Goal: Task Accomplishment & Management: Manage account settings

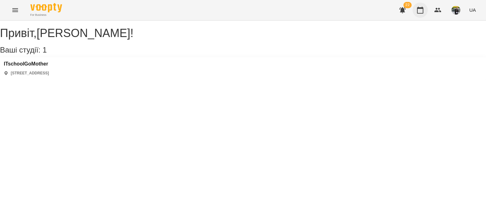
click at [416, 8] on button "button" at bounding box center [420, 10] width 15 height 15
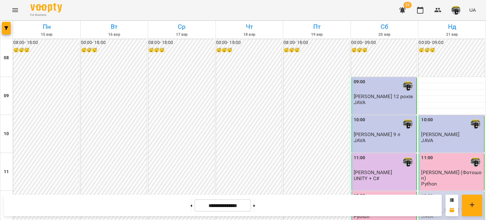
scroll to position [95, 0]
click at [435, 207] on span "[PERSON_NAME] 14 років" at bounding box center [450, 210] width 59 height 6
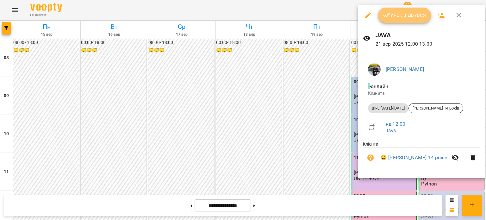
click at [401, 16] on span "Урок відбувся" at bounding box center [404, 15] width 43 height 8
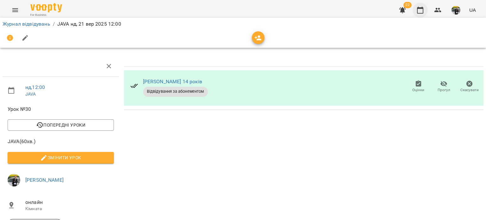
click at [419, 9] on icon "button" at bounding box center [420, 10] width 6 height 7
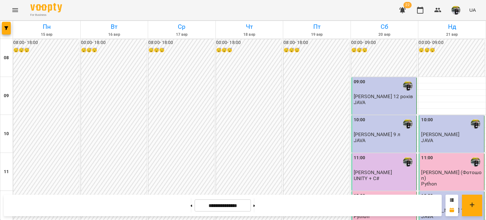
scroll to position [158, 0]
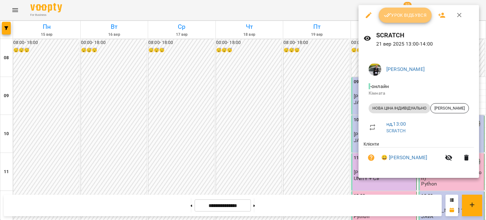
click at [412, 19] on button "Урок відбувся" at bounding box center [405, 15] width 53 height 15
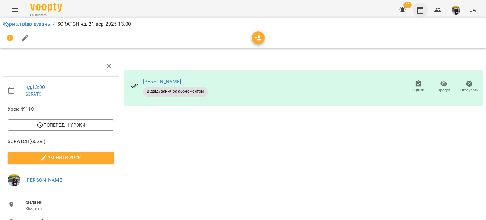
click at [425, 14] on button "button" at bounding box center [420, 10] width 15 height 15
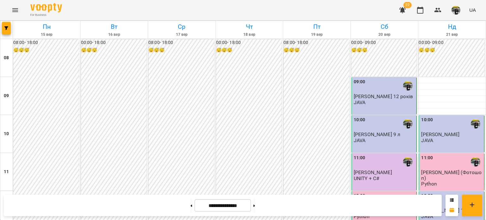
scroll to position [222, 0]
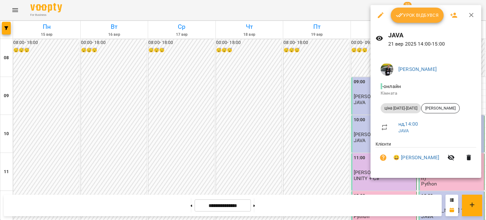
click at [410, 19] on button "Урок відбувся" at bounding box center [417, 15] width 53 height 15
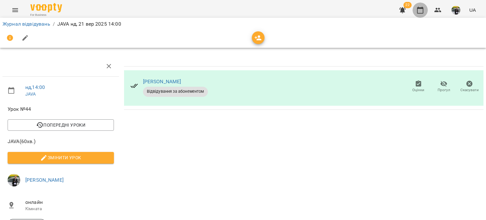
click at [422, 14] on button "button" at bounding box center [420, 10] width 15 height 15
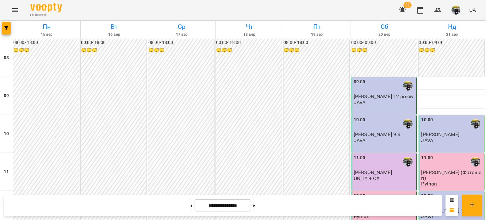
scroll to position [285, 0]
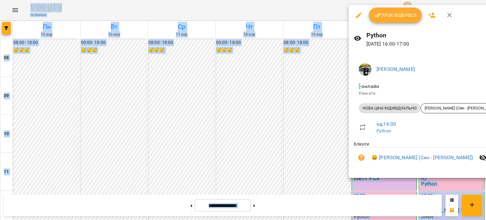
click at [391, 18] on span "Урок відбувся" at bounding box center [395, 15] width 43 height 8
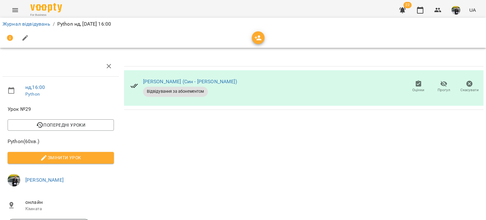
click at [419, 16] on div "Журнал відвідувань / Python нд, [DATE] 16:00" at bounding box center [243, 32] width 489 height 33
click at [422, 10] on icon "button" at bounding box center [421, 10] width 8 height 8
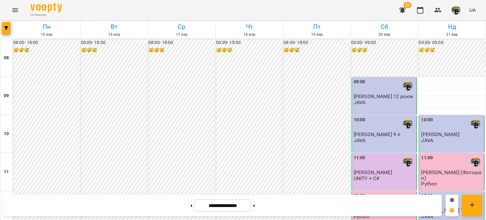
scroll to position [317, 0]
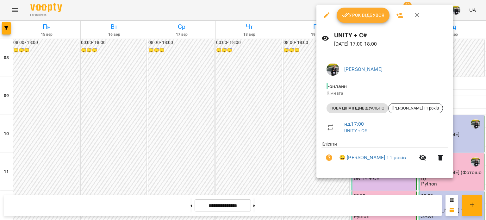
click at [303, 93] on div at bounding box center [243, 110] width 486 height 220
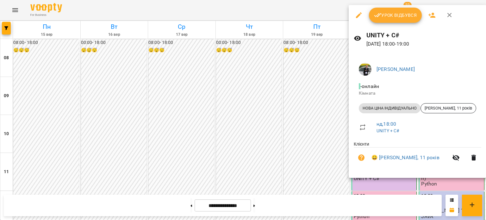
click at [389, 17] on span "Урок відбувся" at bounding box center [395, 15] width 43 height 8
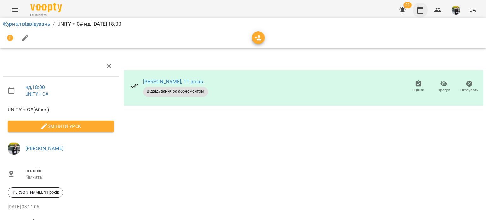
click at [418, 11] on icon "button" at bounding box center [420, 10] width 6 height 7
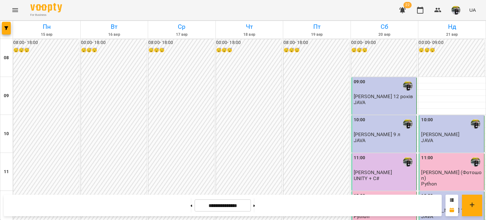
scroll to position [411, 0]
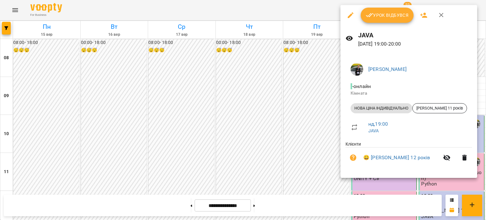
click at [408, 16] on button "Урок відбувся" at bounding box center [387, 15] width 53 height 15
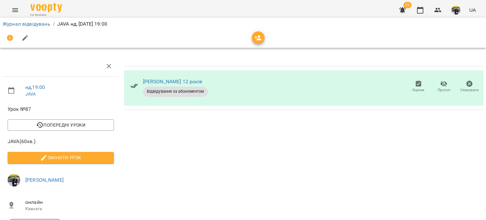
click at [429, 7] on div "22 UA" at bounding box center [437, 10] width 84 height 16
click at [422, 10] on icon "button" at bounding box center [421, 10] width 8 height 8
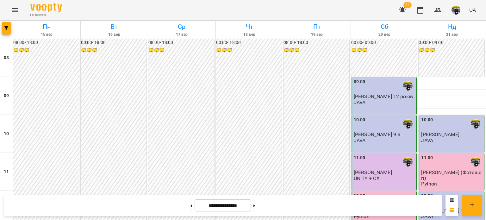
scroll to position [411, 0]
click at [458, 15] on button "button" at bounding box center [456, 10] width 16 height 16
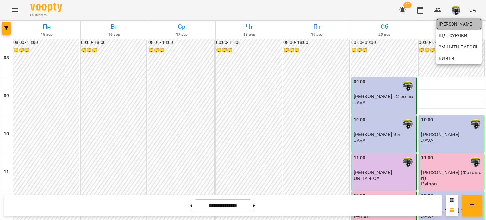
click at [454, 29] on link "[PERSON_NAME]" at bounding box center [458, 23] width 45 height 11
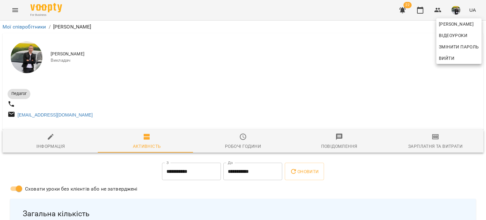
click at [431, 143] on div at bounding box center [243, 110] width 486 height 220
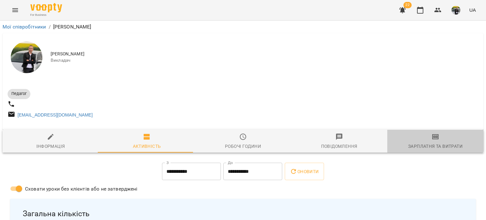
click at [430, 135] on button "Зарплатня та Витрати" at bounding box center [435, 141] width 96 height 23
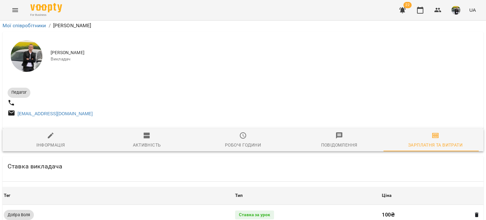
scroll to position [253, 0]
drag, startPoint x: 260, startPoint y: 148, endPoint x: 261, endPoint y: 142, distance: 5.8
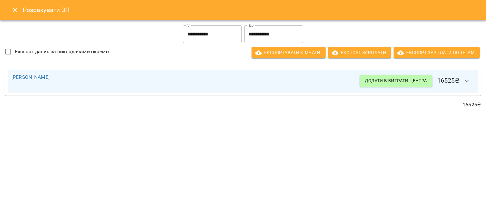
click at [229, 32] on input "**********" at bounding box center [212, 34] width 59 height 18
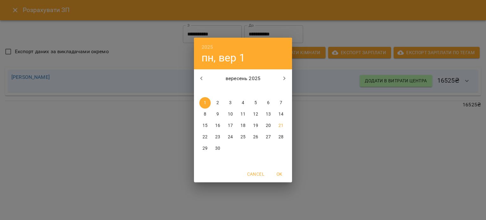
click at [270, 125] on p "20" at bounding box center [268, 125] width 5 height 6
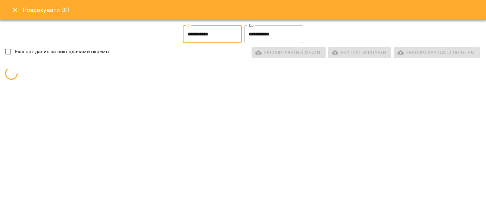
type input "**********"
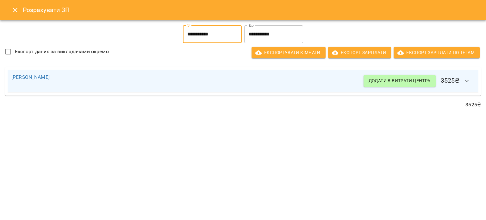
click at [288, 36] on input "**********" at bounding box center [273, 34] width 59 height 18
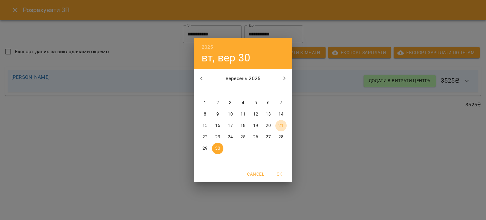
click at [279, 121] on button "21" at bounding box center [280, 125] width 11 height 11
type input "**********"
click at [279, 122] on button "21" at bounding box center [280, 125] width 11 height 11
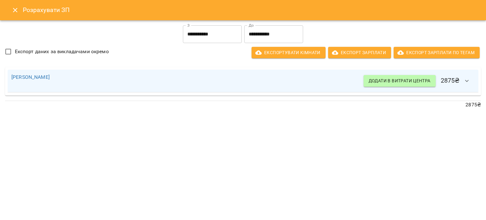
click at [11, 10] on icon "Close" at bounding box center [15, 10] width 8 height 8
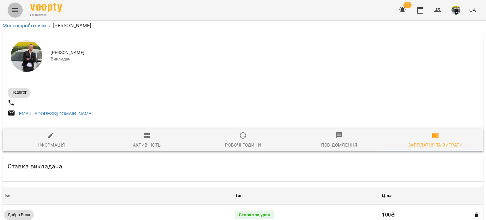
click at [11, 10] on icon "Menu" at bounding box center [15, 10] width 8 height 8
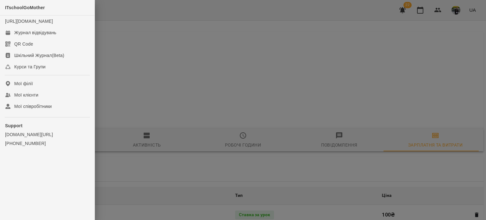
click at [228, 16] on div at bounding box center [243, 110] width 486 height 220
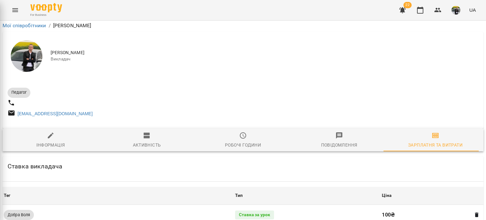
drag, startPoint x: 228, startPoint y: 16, endPoint x: 231, endPoint y: 15, distance: 3.2
click at [228, 16] on div at bounding box center [243, 110] width 486 height 220
click at [420, 7] on icon "button" at bounding box center [420, 10] width 6 height 7
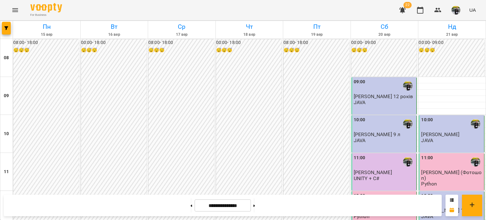
click at [330, 11] on div "For Business 22 UA" at bounding box center [243, 10] width 486 height 20
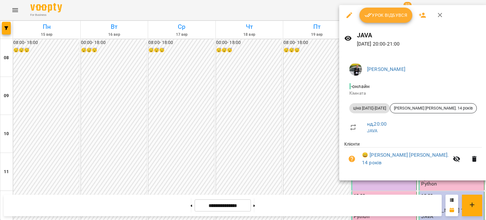
click at [401, 14] on span "Урок відбувся" at bounding box center [386, 15] width 43 height 8
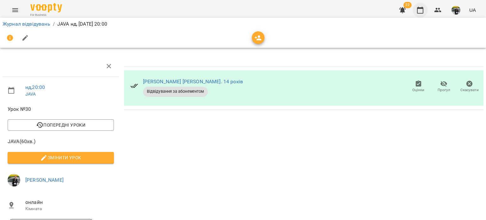
click at [424, 16] on button "button" at bounding box center [420, 10] width 15 height 15
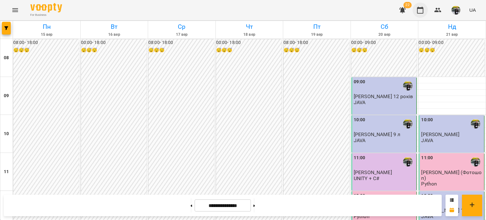
click at [420, 12] on icon "button" at bounding box center [421, 10] width 8 height 8
click at [422, 17] on button "button" at bounding box center [420, 10] width 15 height 15
